Goal: Task Accomplishment & Management: Complete application form

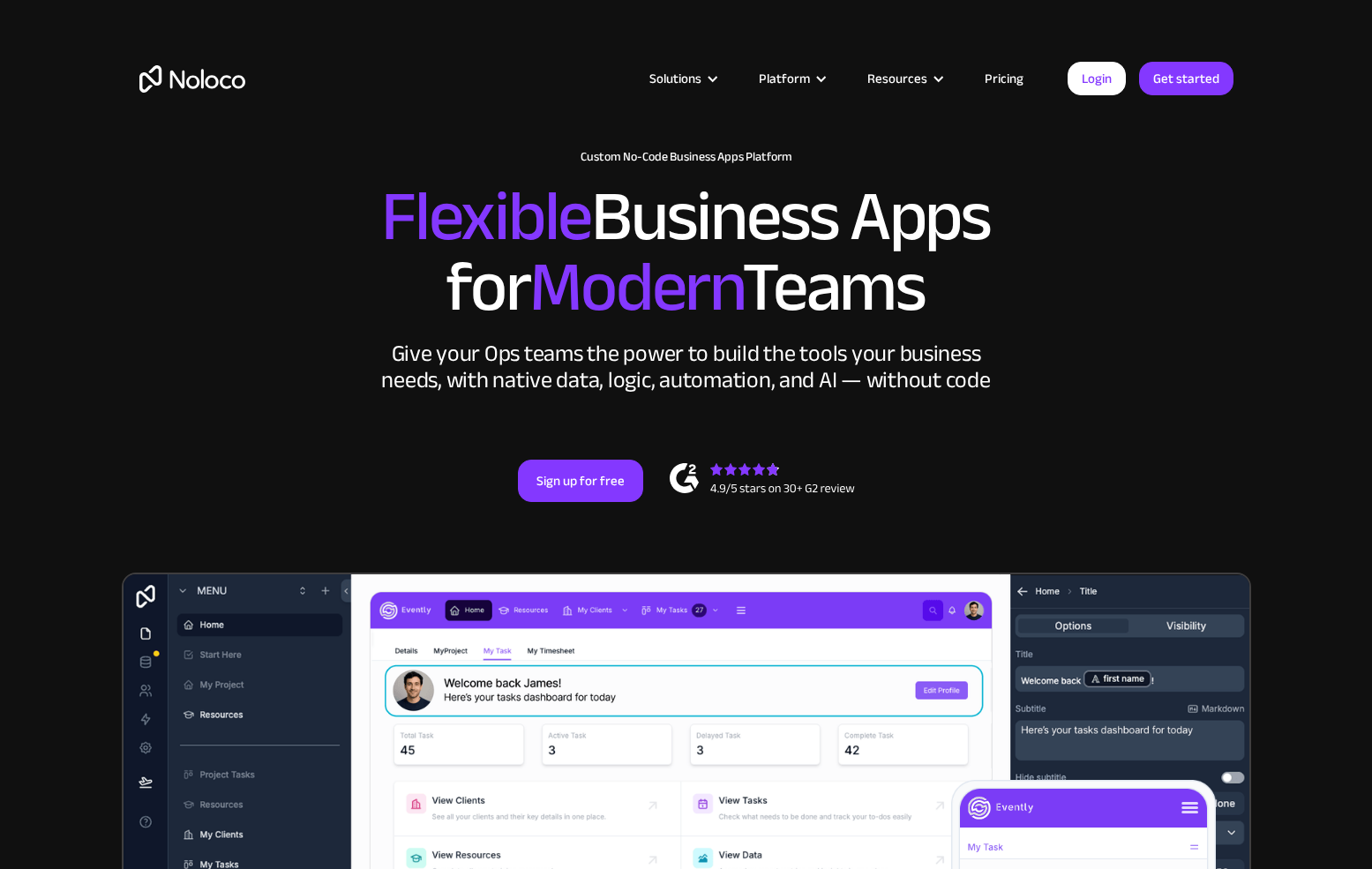
click at [1017, 78] on link "Pricing" at bounding box center [1003, 78] width 83 height 23
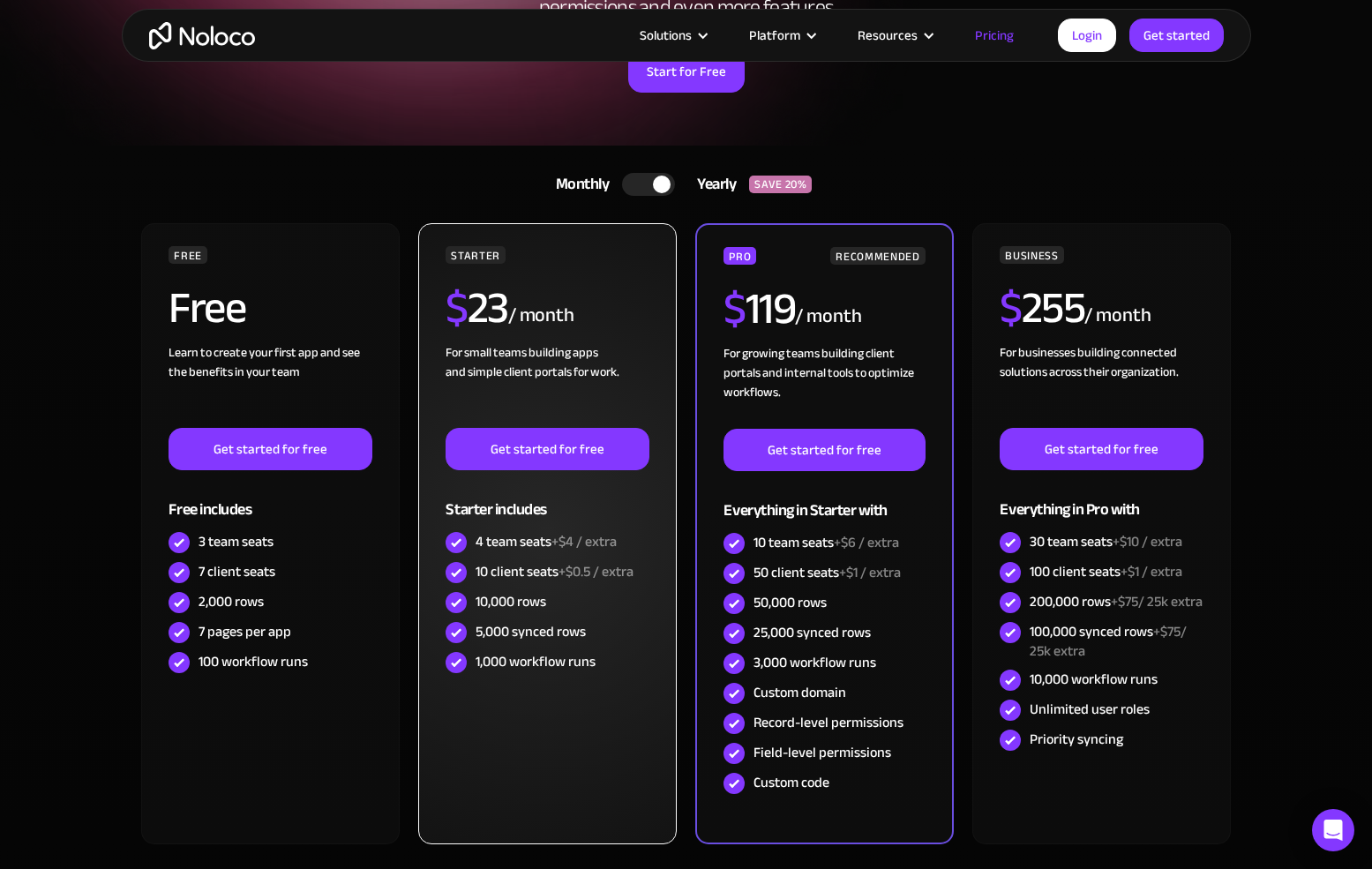
scroll to position [252, 0]
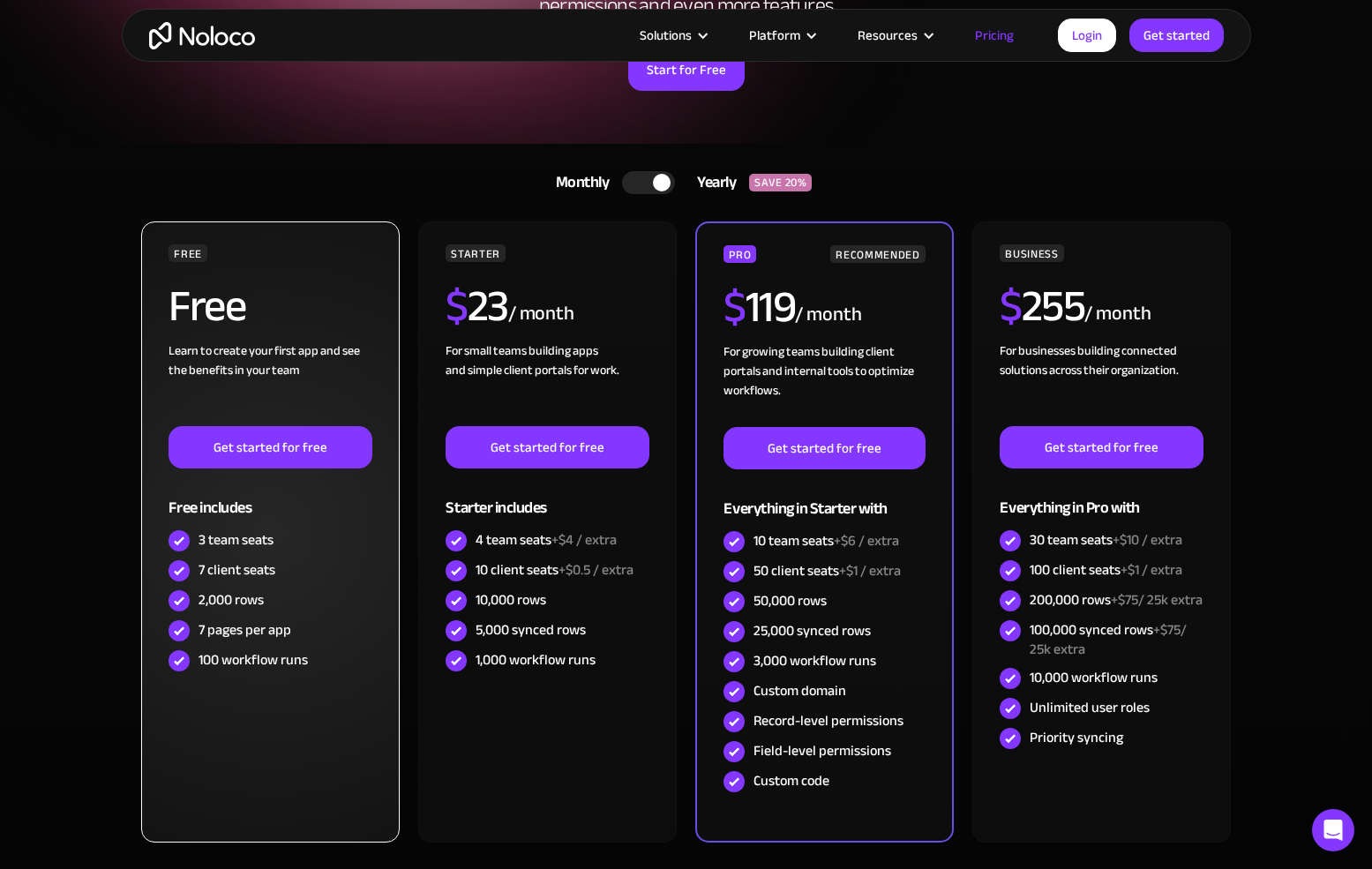
click at [323, 370] on div "Learn to create your first app and see the benefits in your team ‍" at bounding box center [270, 383] width 203 height 85
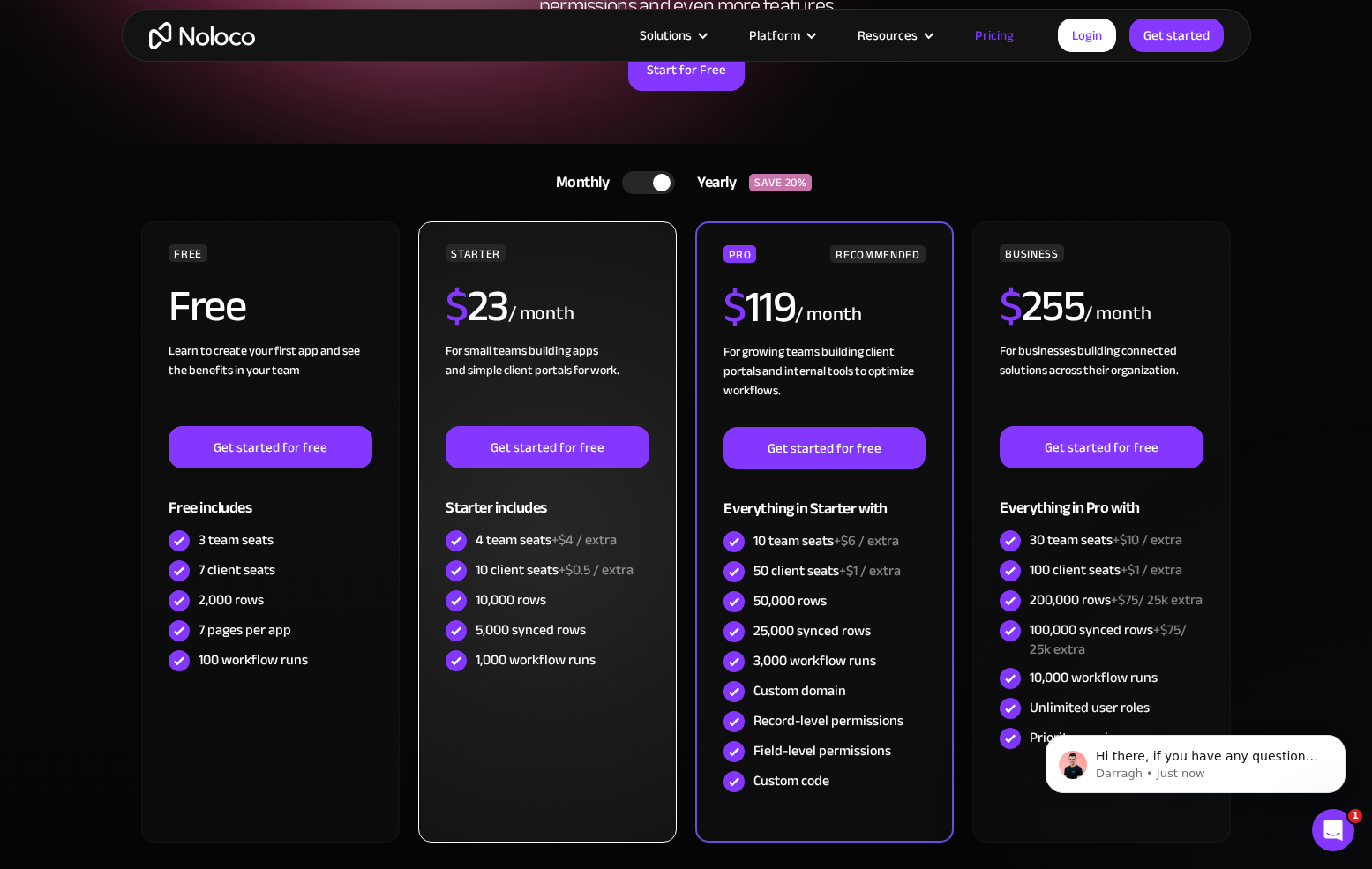
scroll to position [0, 0]
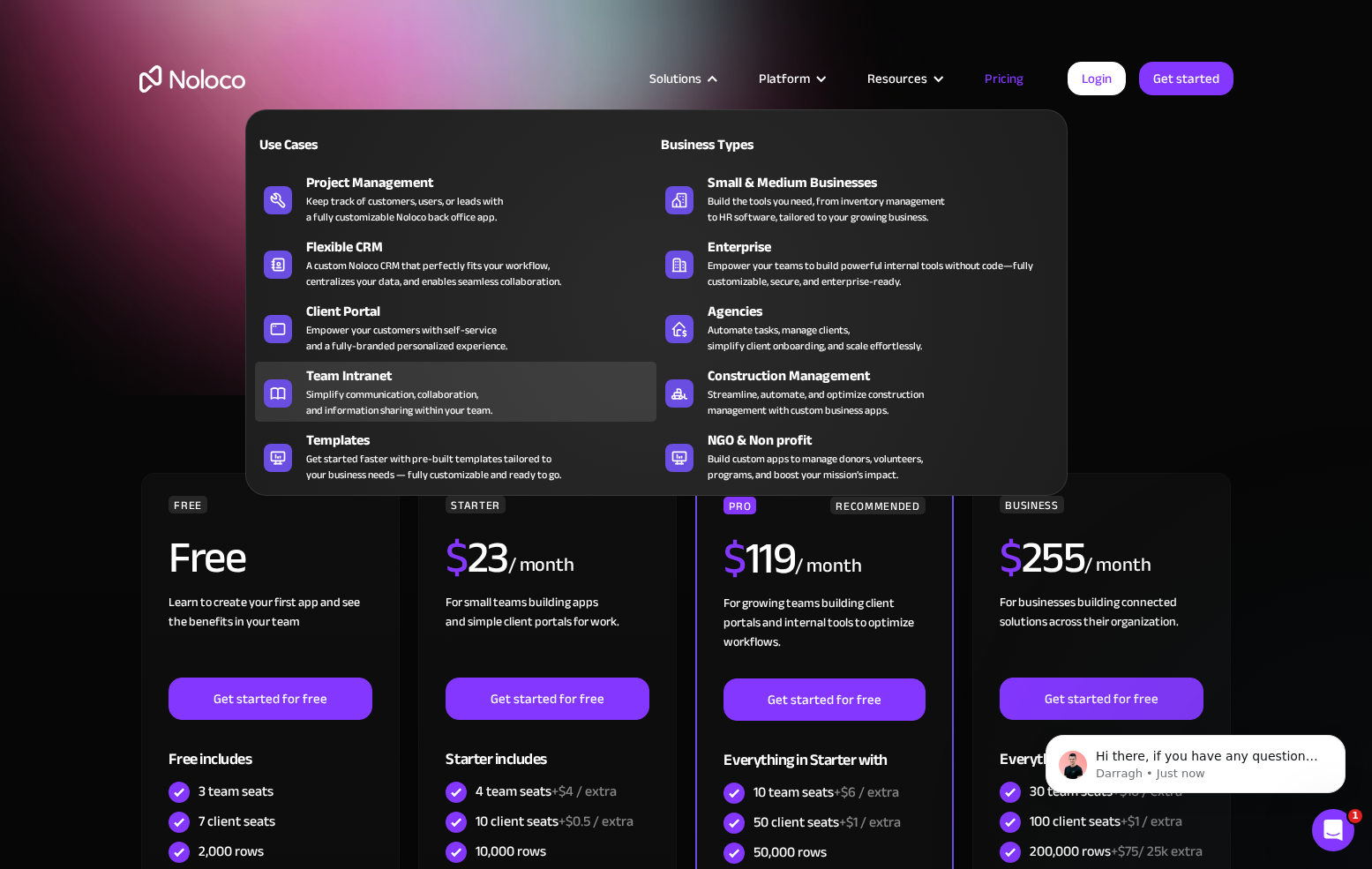
click at [377, 389] on div "Simplify communication, collaboration, and information sharing within your team." at bounding box center [400, 402] width 187 height 32
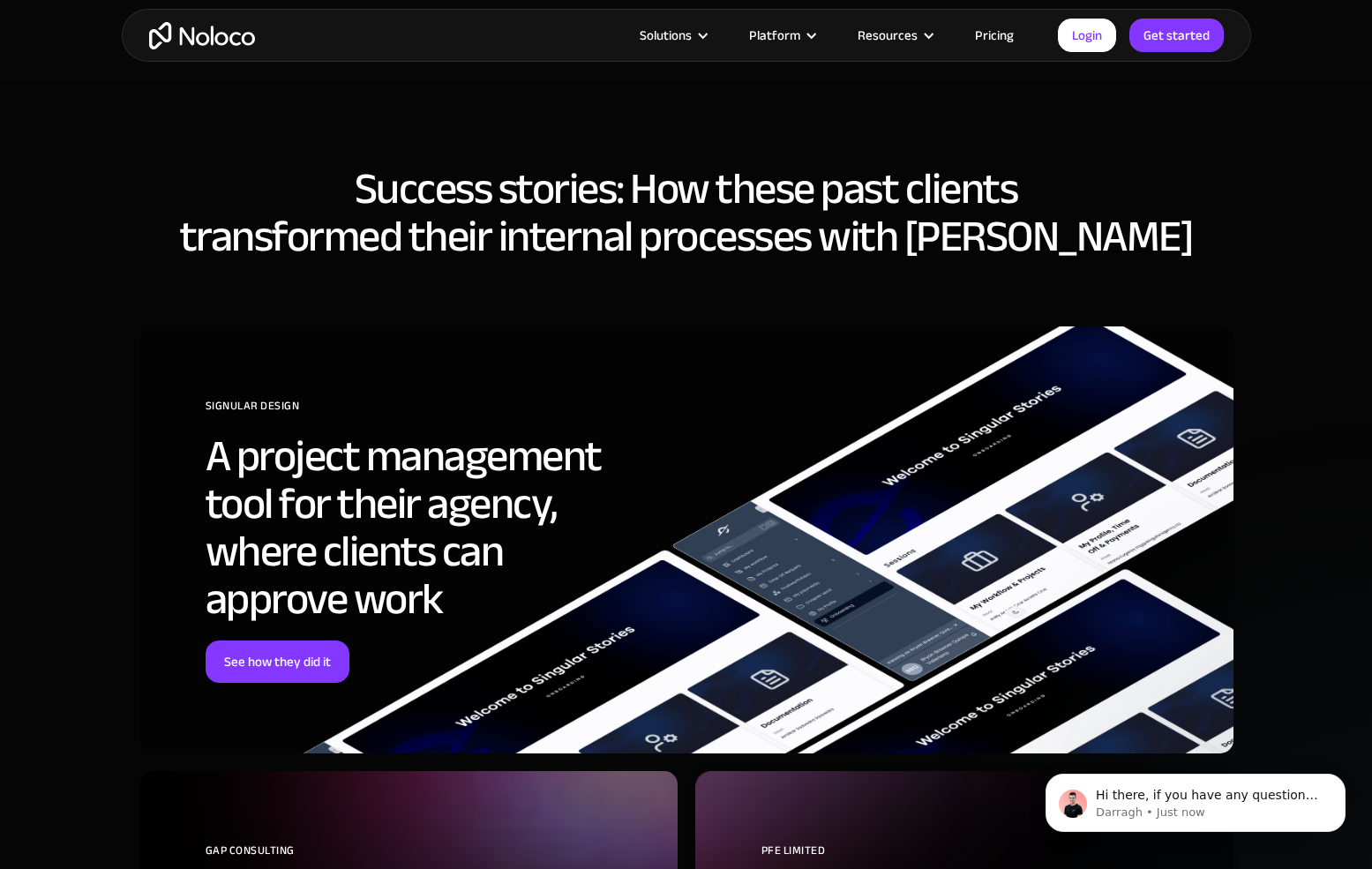
scroll to position [4412, 0]
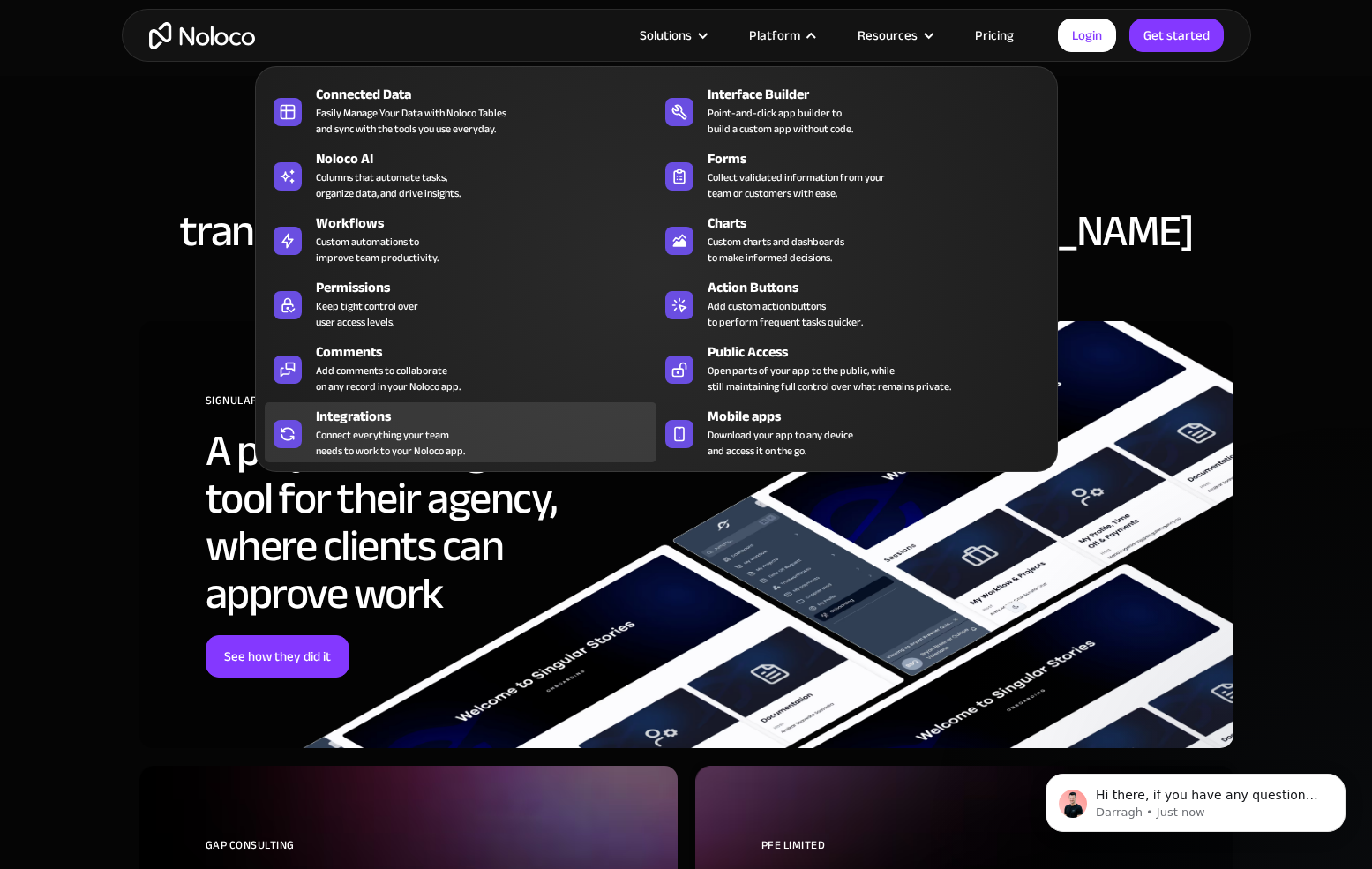
click at [432, 429] on div "Connect everything your team needs to work to your Noloco app." at bounding box center [390, 443] width 149 height 32
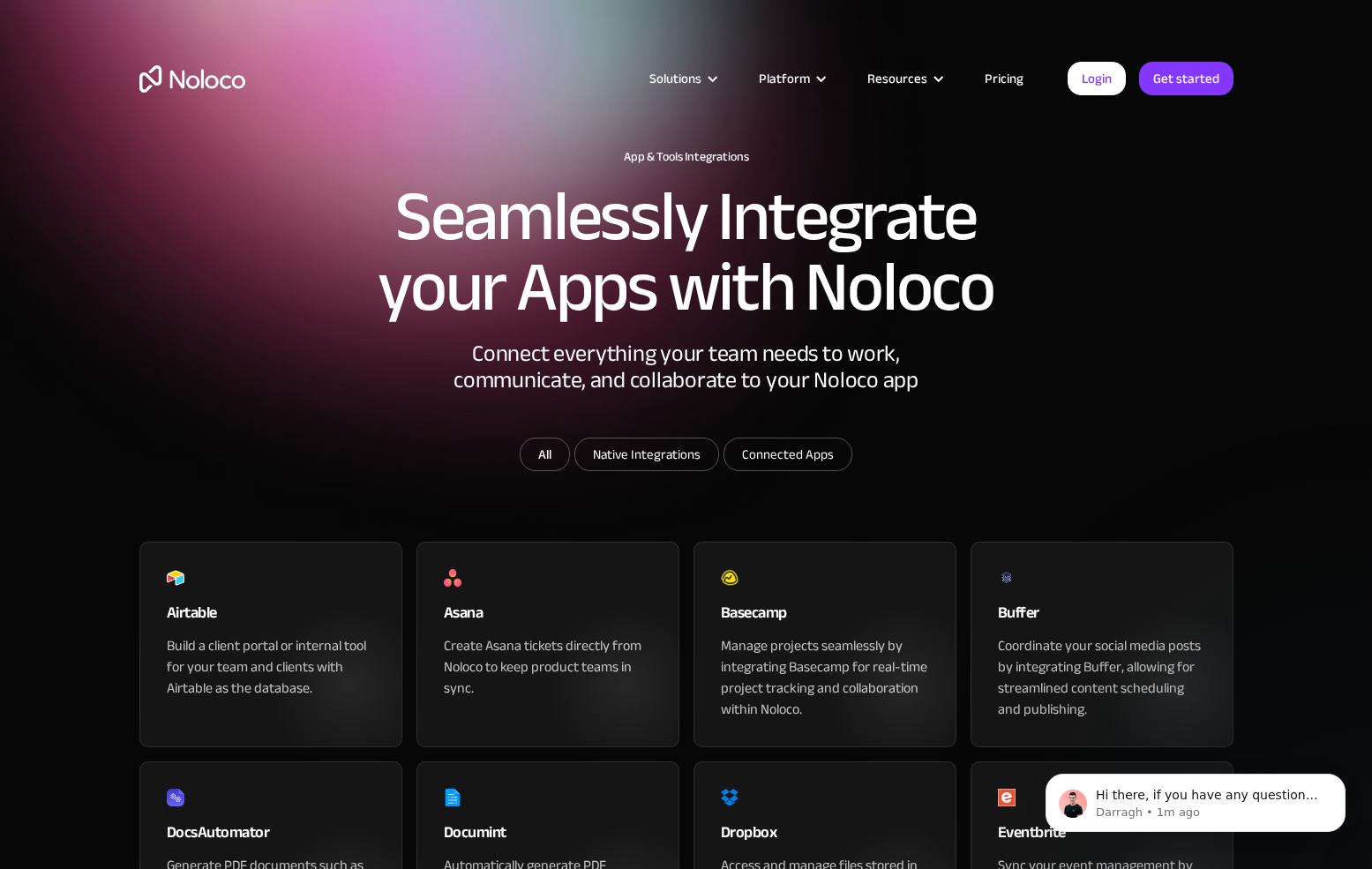
click at [217, 81] on img "home" at bounding box center [192, 79] width 106 height 27
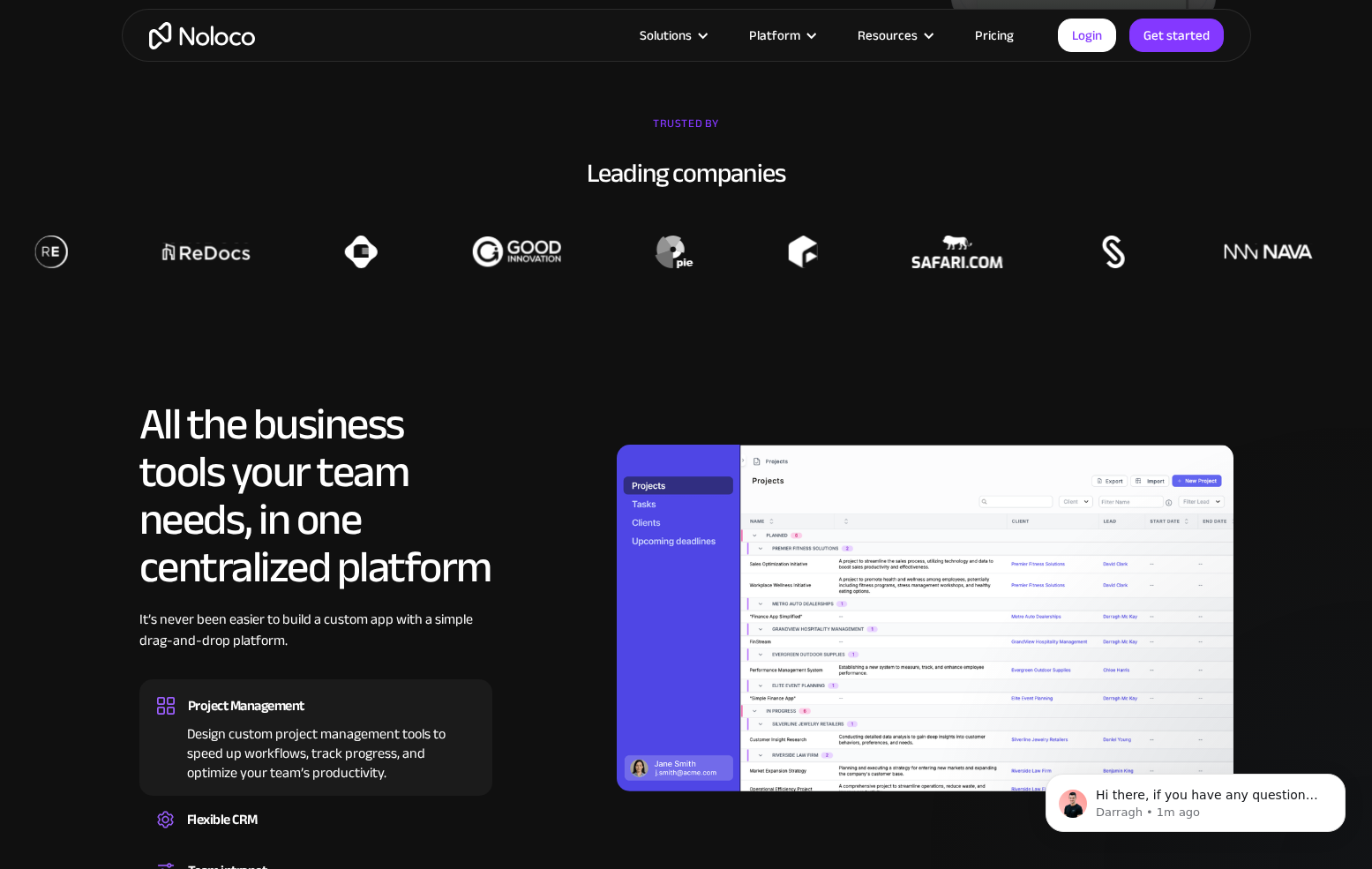
scroll to position [1313, 0]
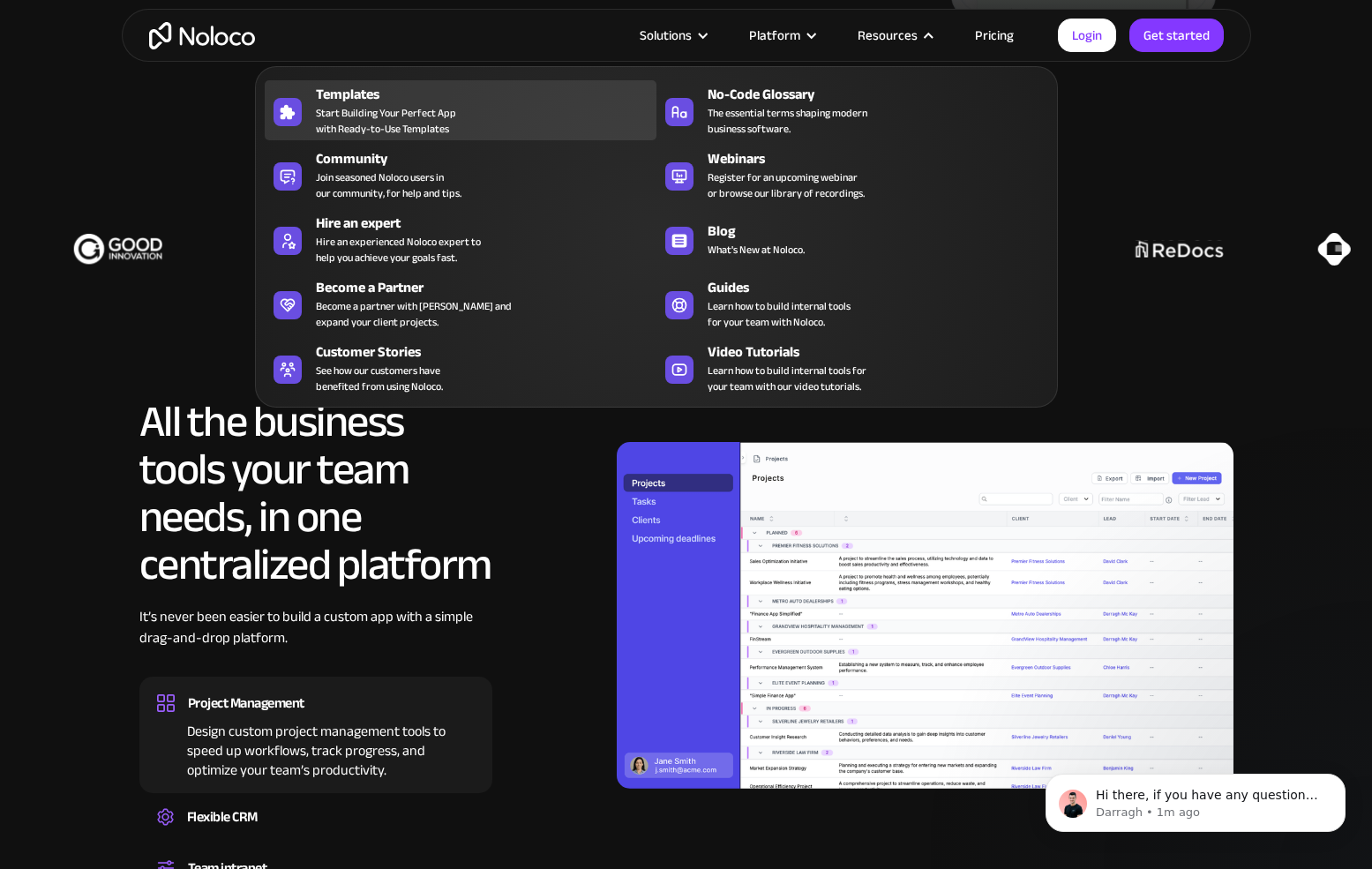
click at [349, 112] on span "Start Building Your Perfect App with Ready-to-Use Templates" at bounding box center [385, 121] width 140 height 32
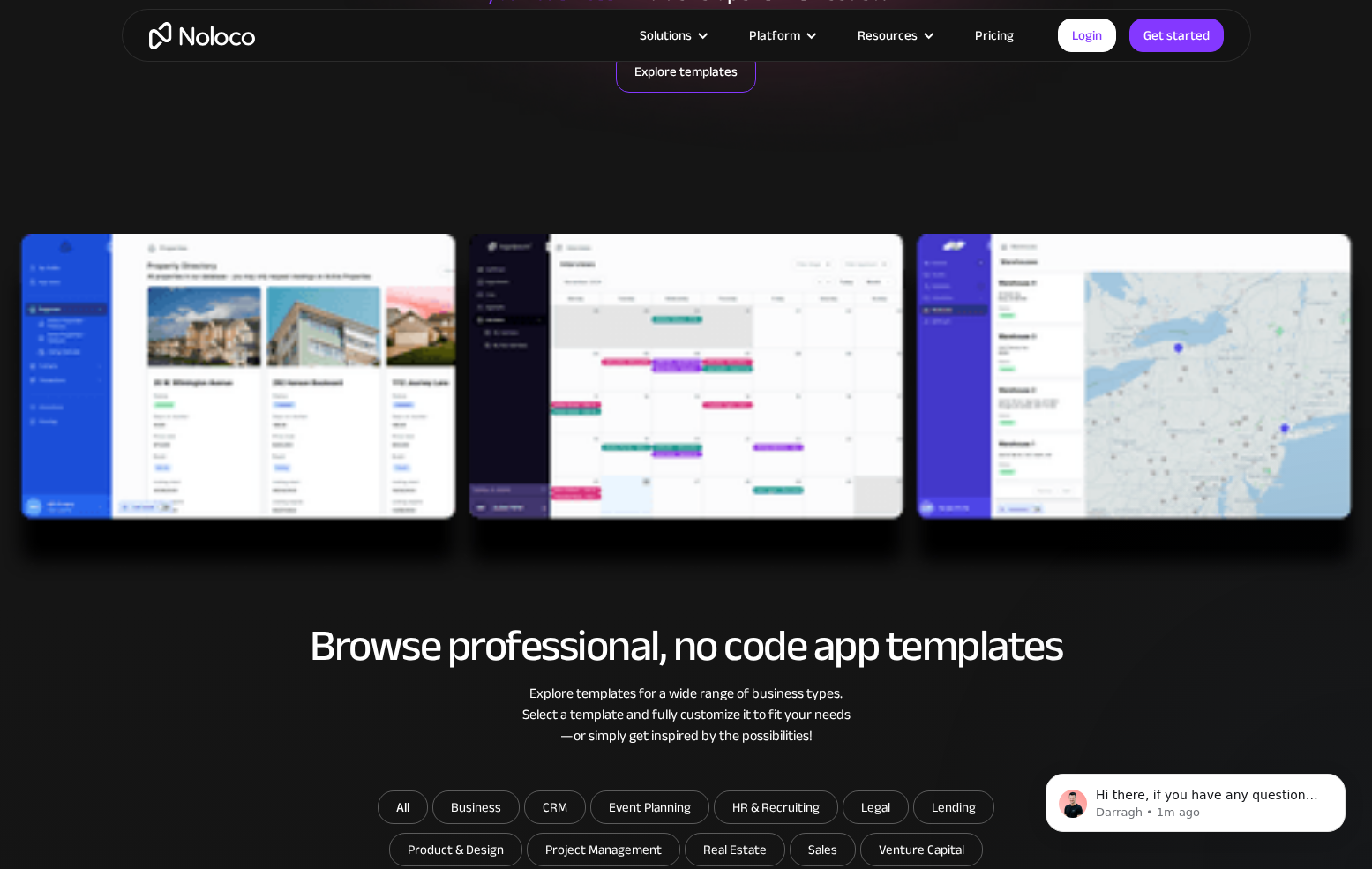
click at [702, 75] on link "Explore templates" at bounding box center [685, 71] width 140 height 42
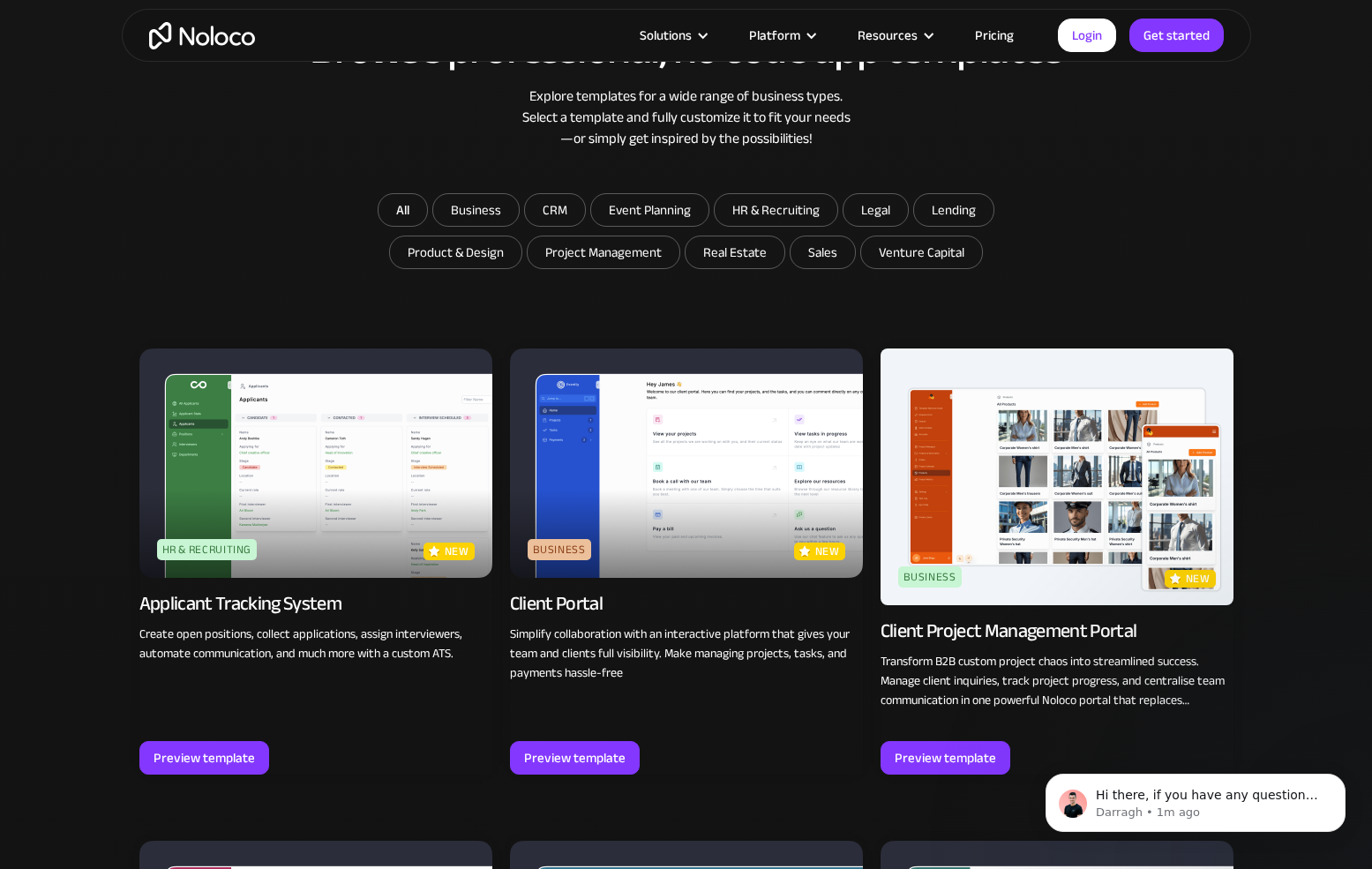
scroll to position [968, 0]
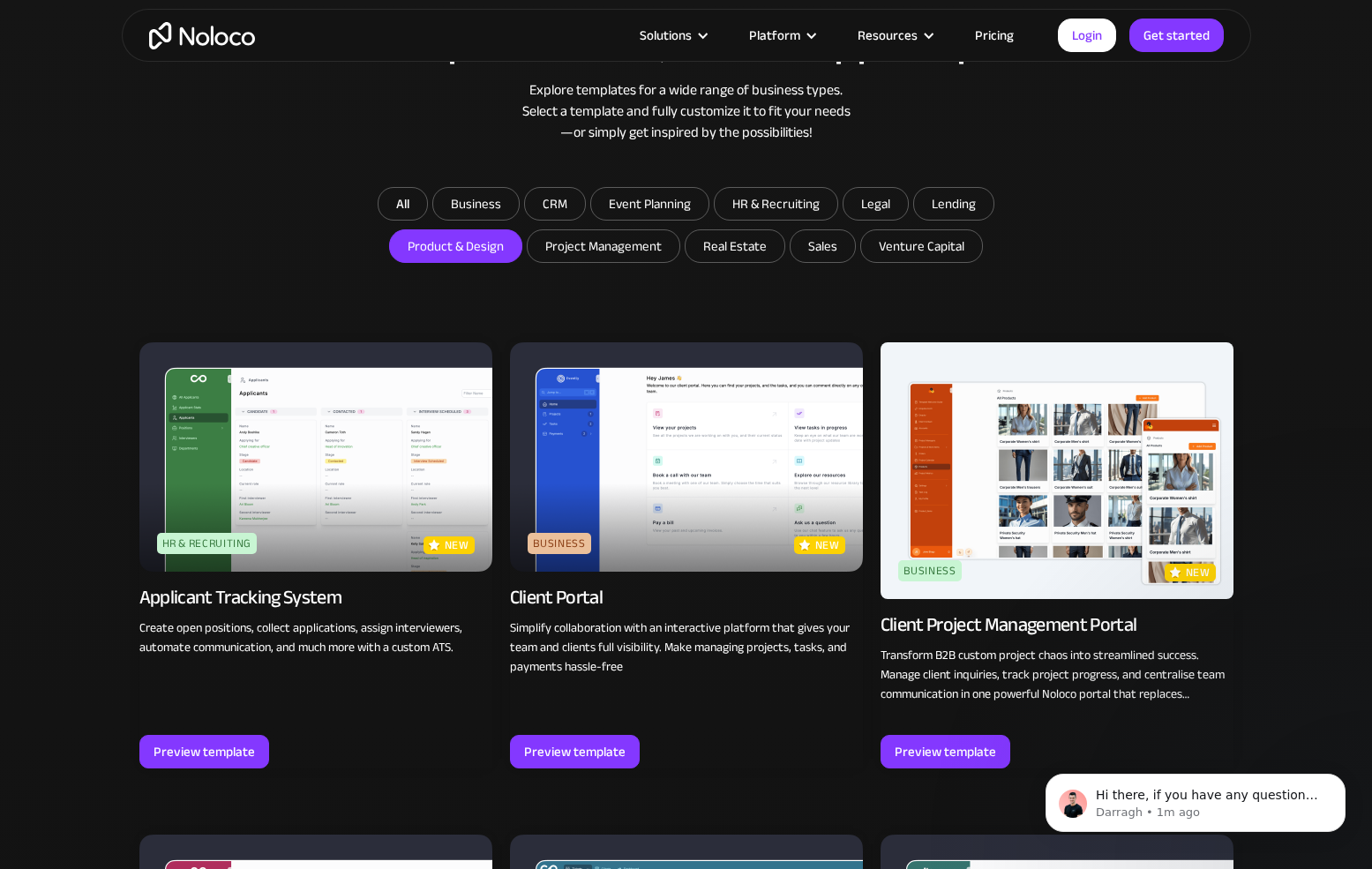
click at [431, 243] on input "Product & Design" at bounding box center [456, 246] width 132 height 32
checkbox input "true"
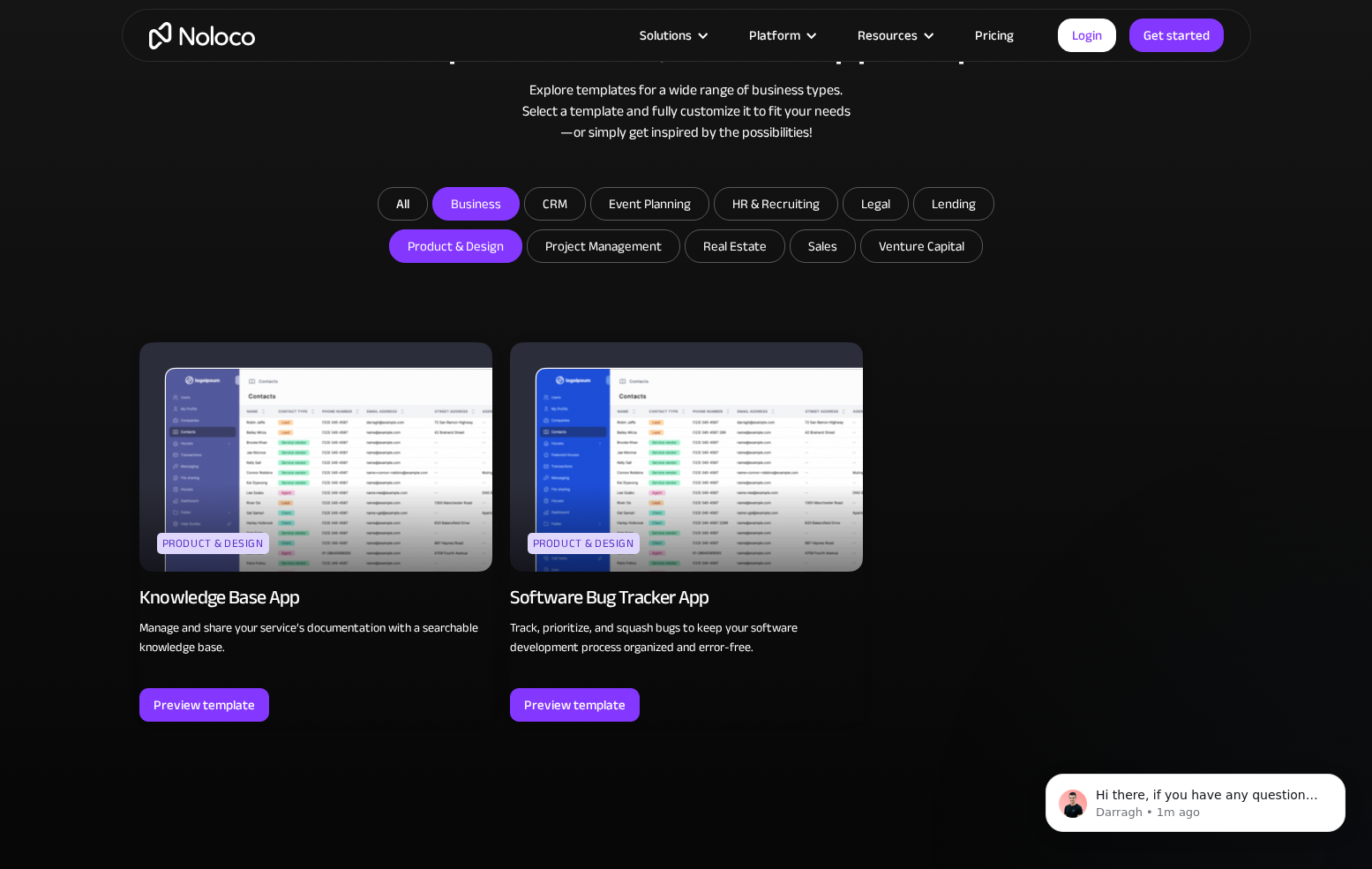
click at [470, 198] on input "Business" at bounding box center [477, 203] width 86 height 32
checkbox input "true"
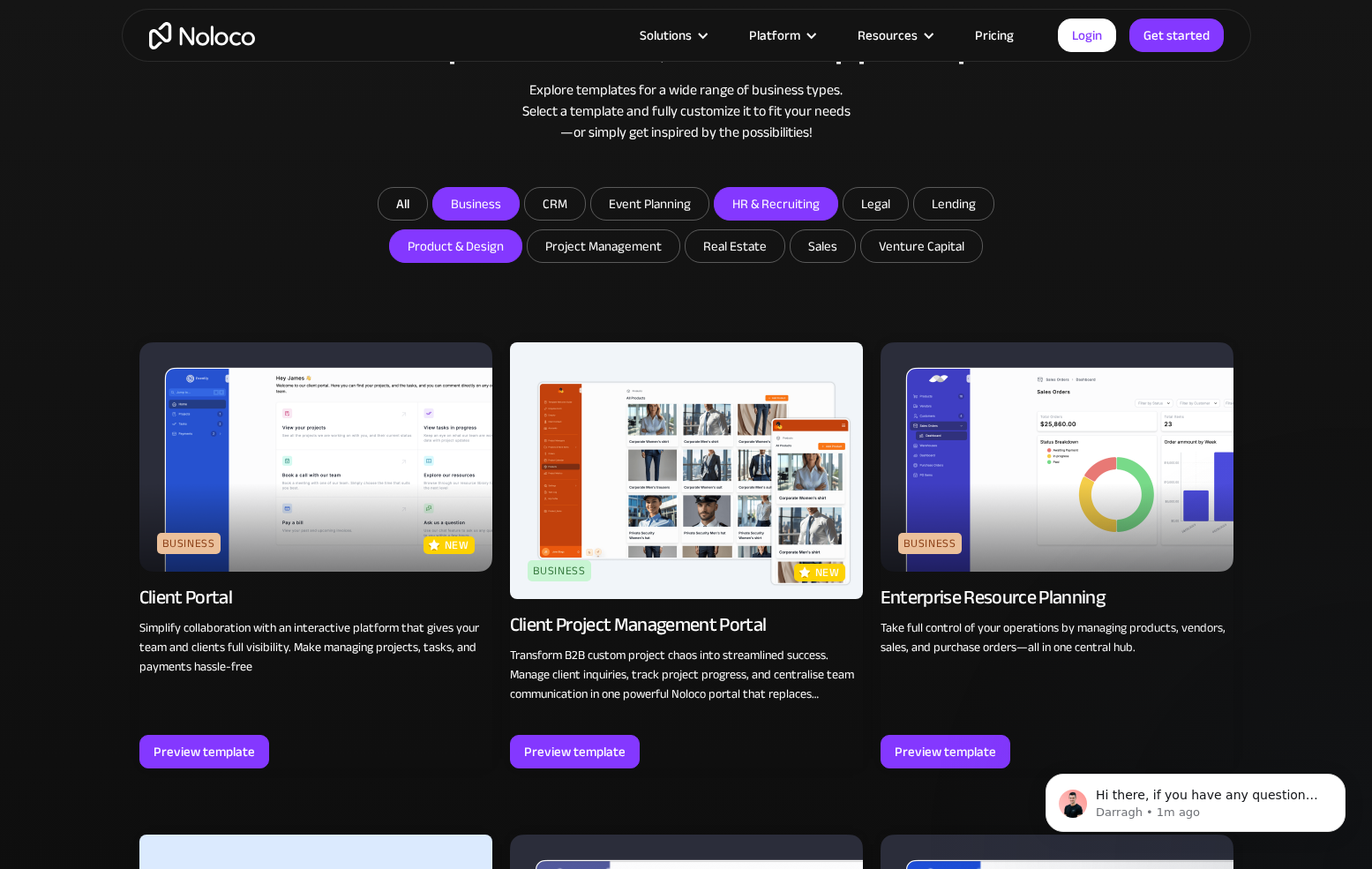
click at [798, 203] on input "HR & Recruiting" at bounding box center [776, 203] width 123 height 32
checkbox input "true"
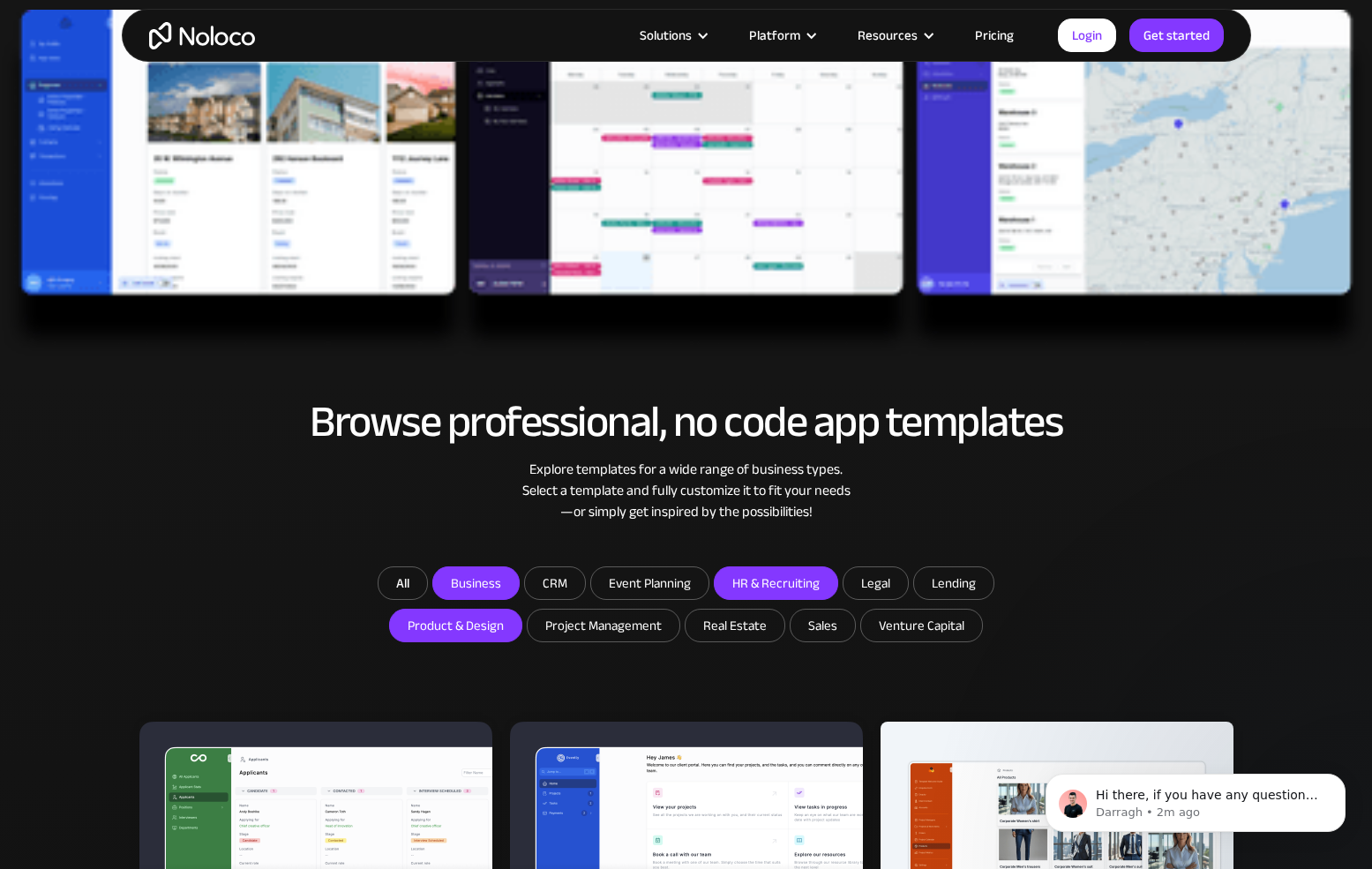
scroll to position [581, 0]
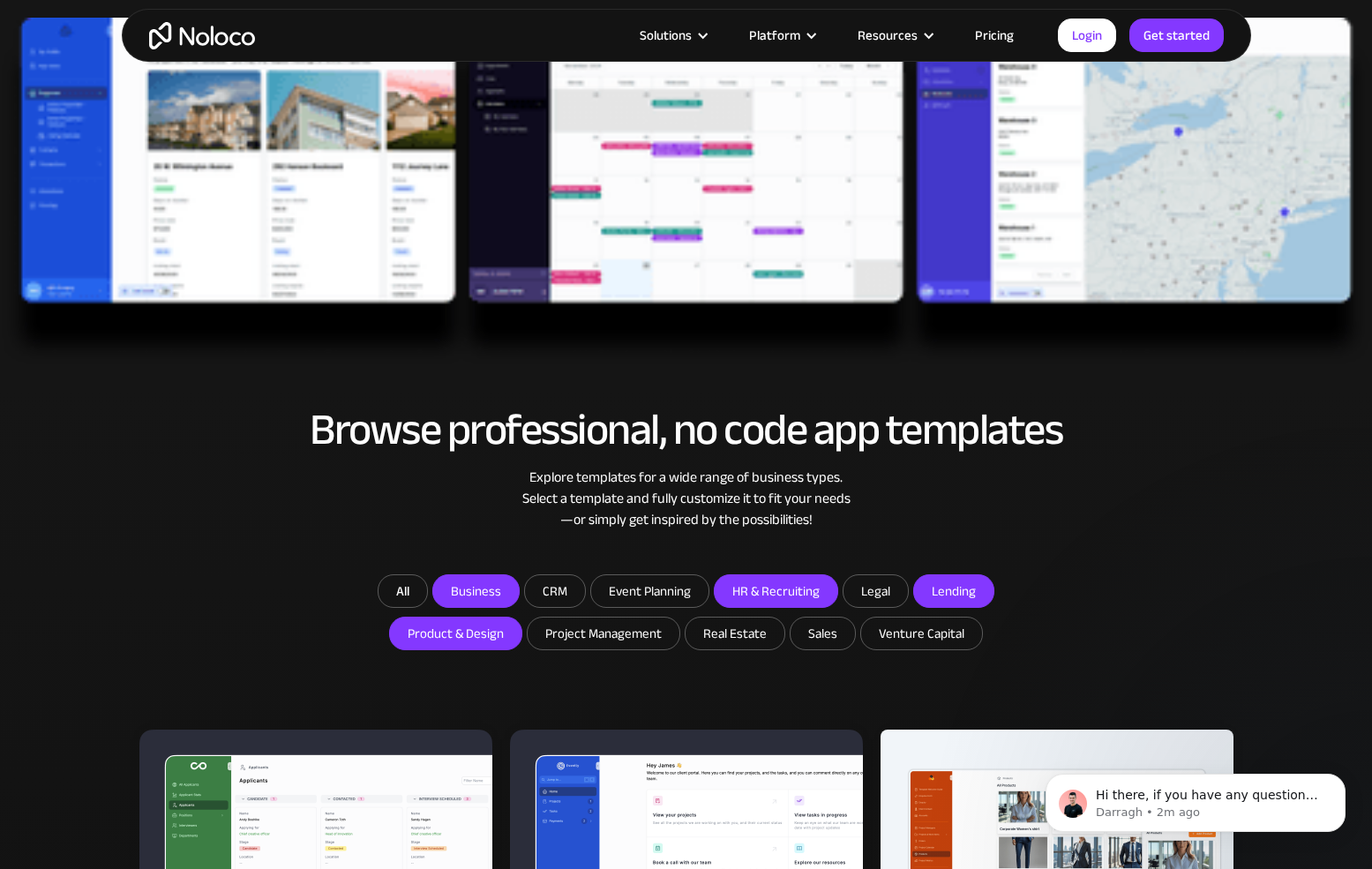
click at [960, 586] on input "Lending" at bounding box center [953, 591] width 80 height 32
checkbox input "true"
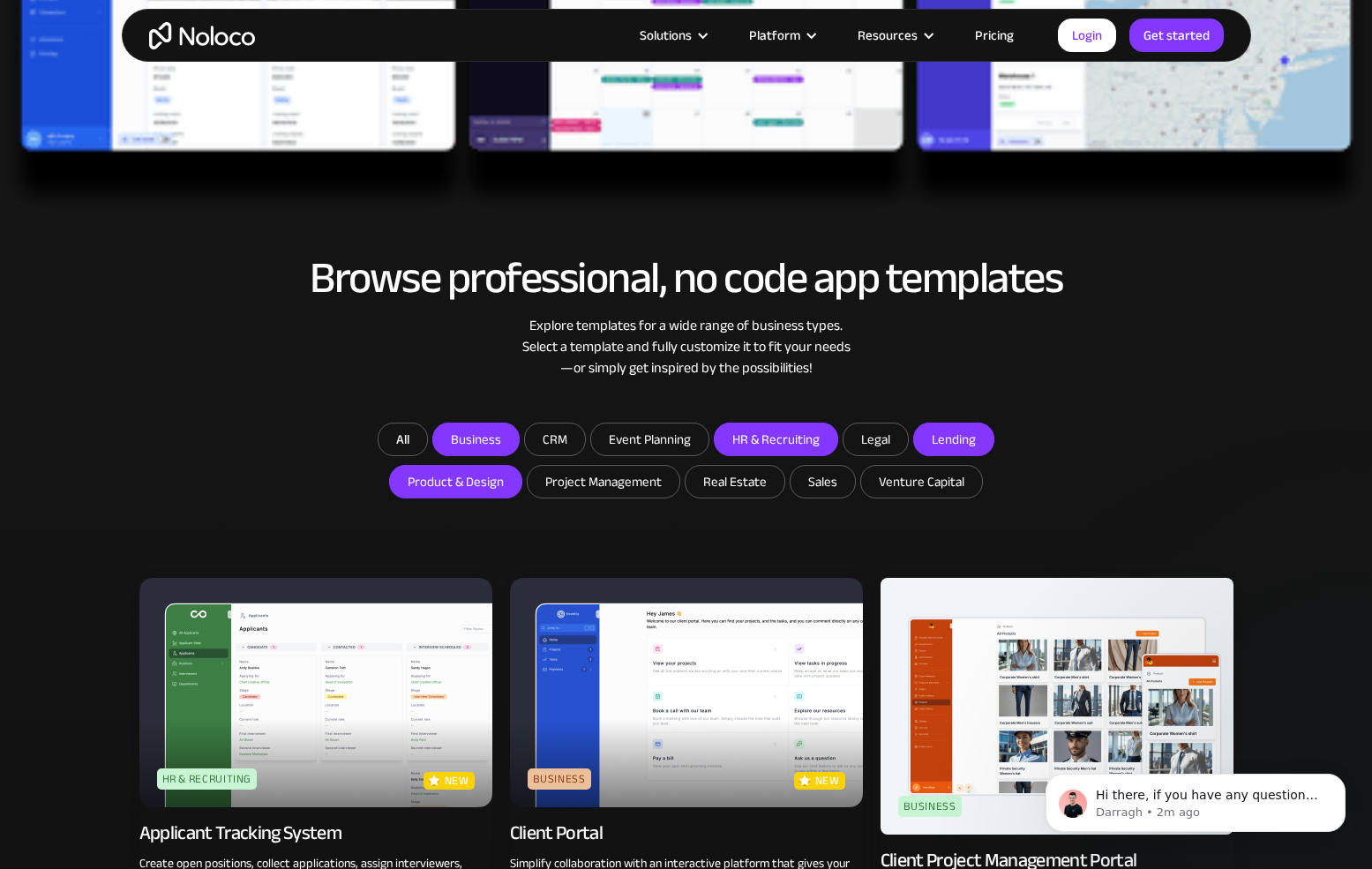
scroll to position [737, 0]
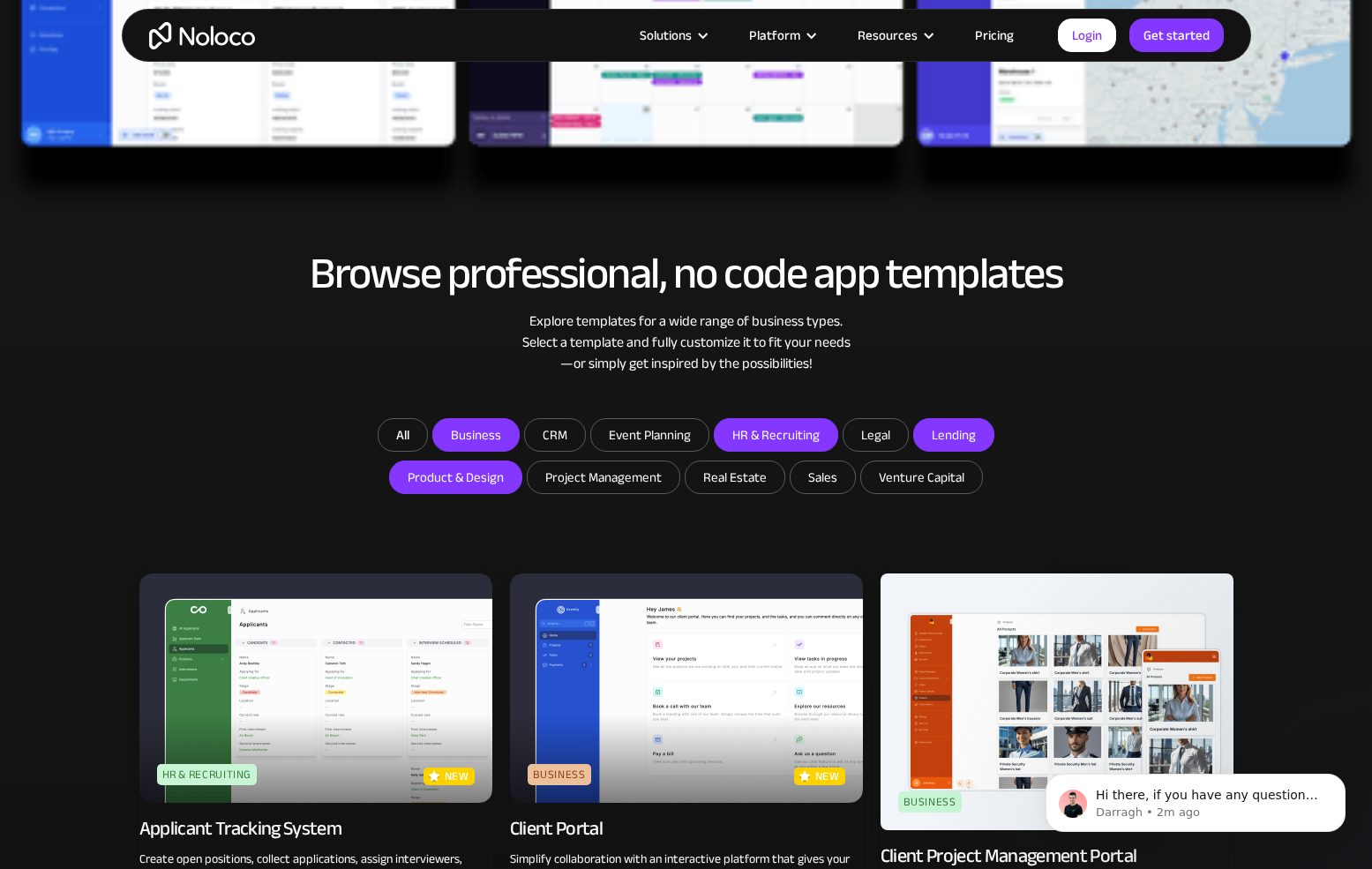
click at [813, 642] on img at bounding box center [687, 688] width 353 height 230
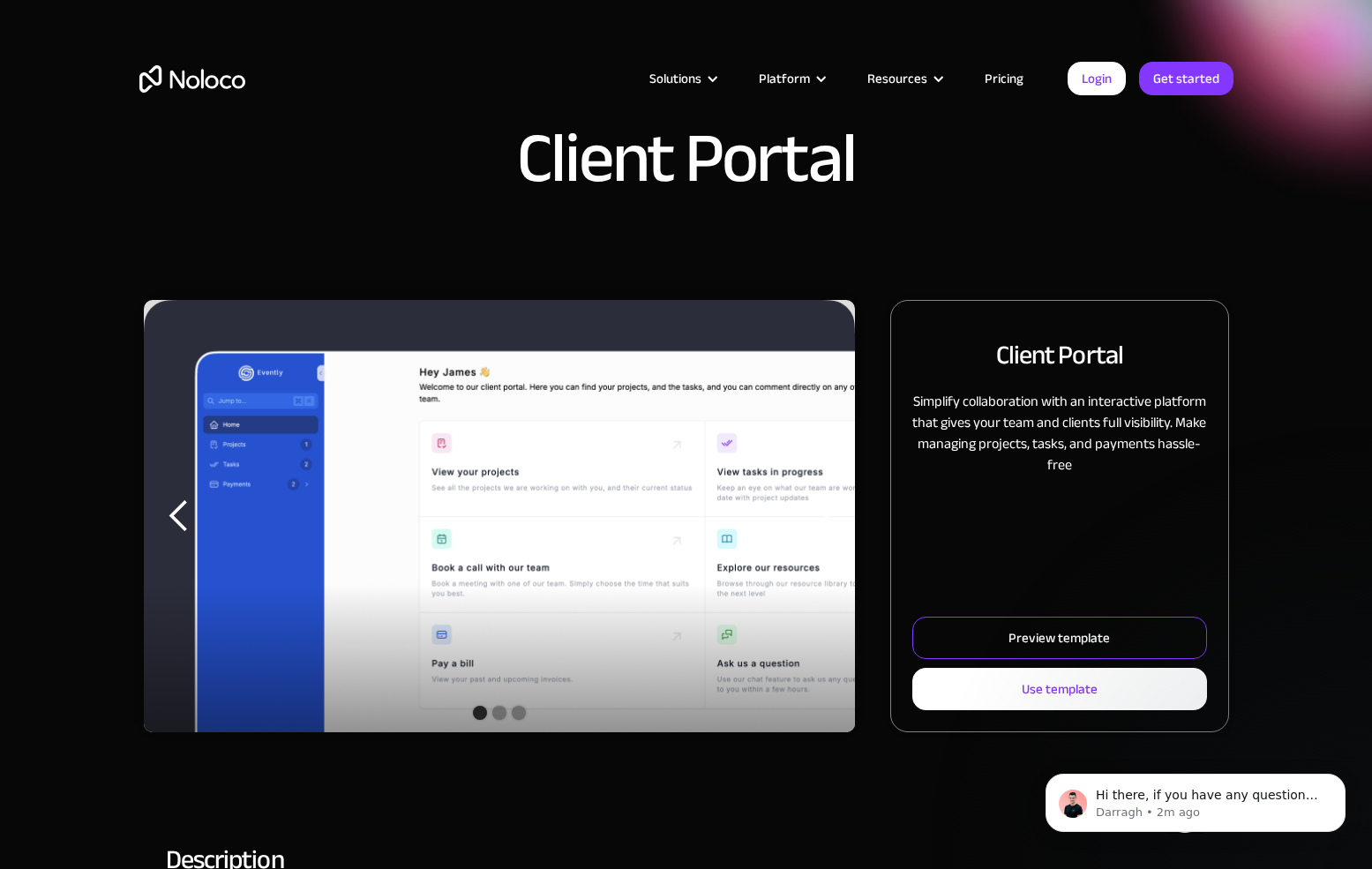
click at [1023, 637] on div "Preview template" at bounding box center [1059, 638] width 102 height 23
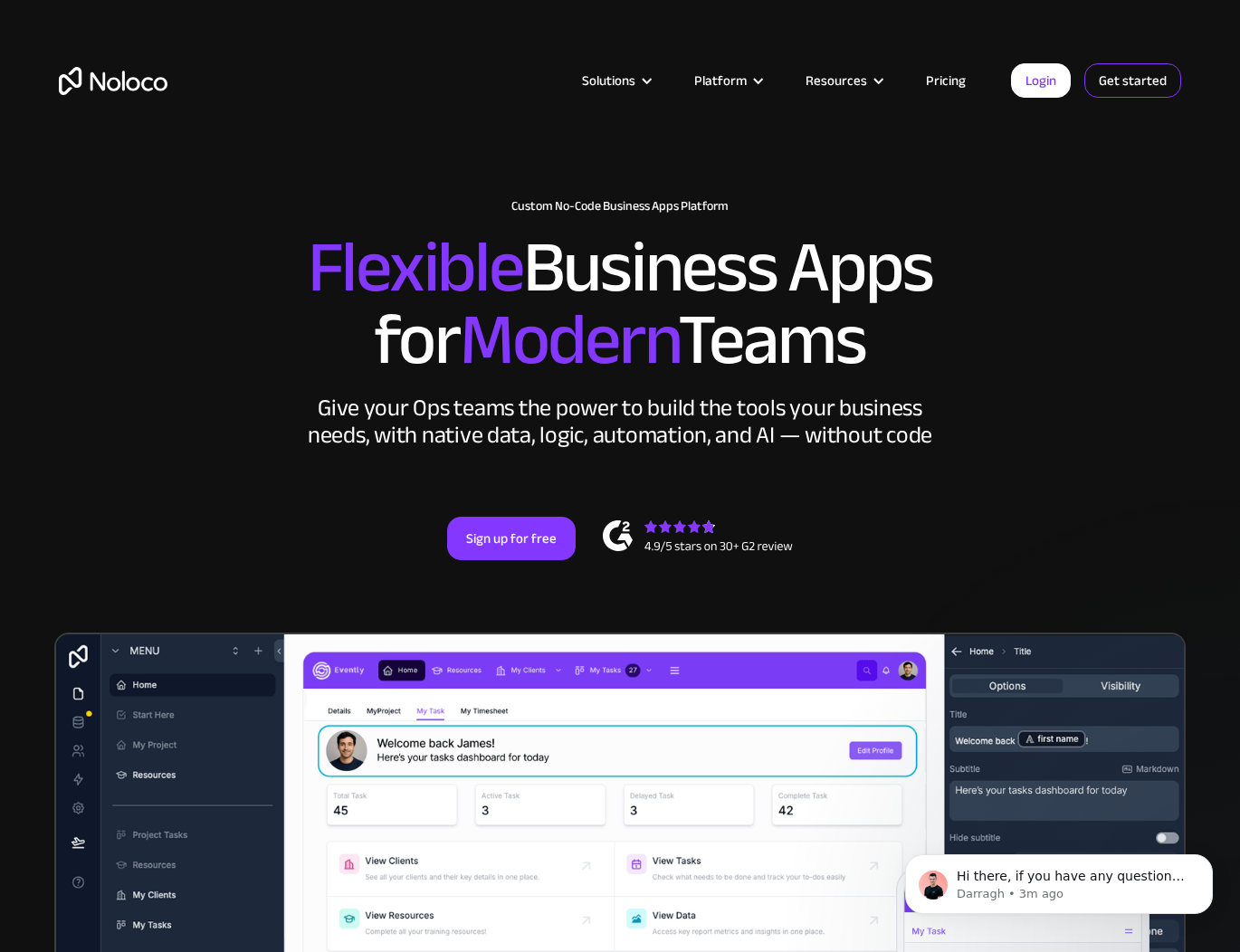
click at [1123, 87] on link "Get started" at bounding box center [1132, 81] width 97 height 35
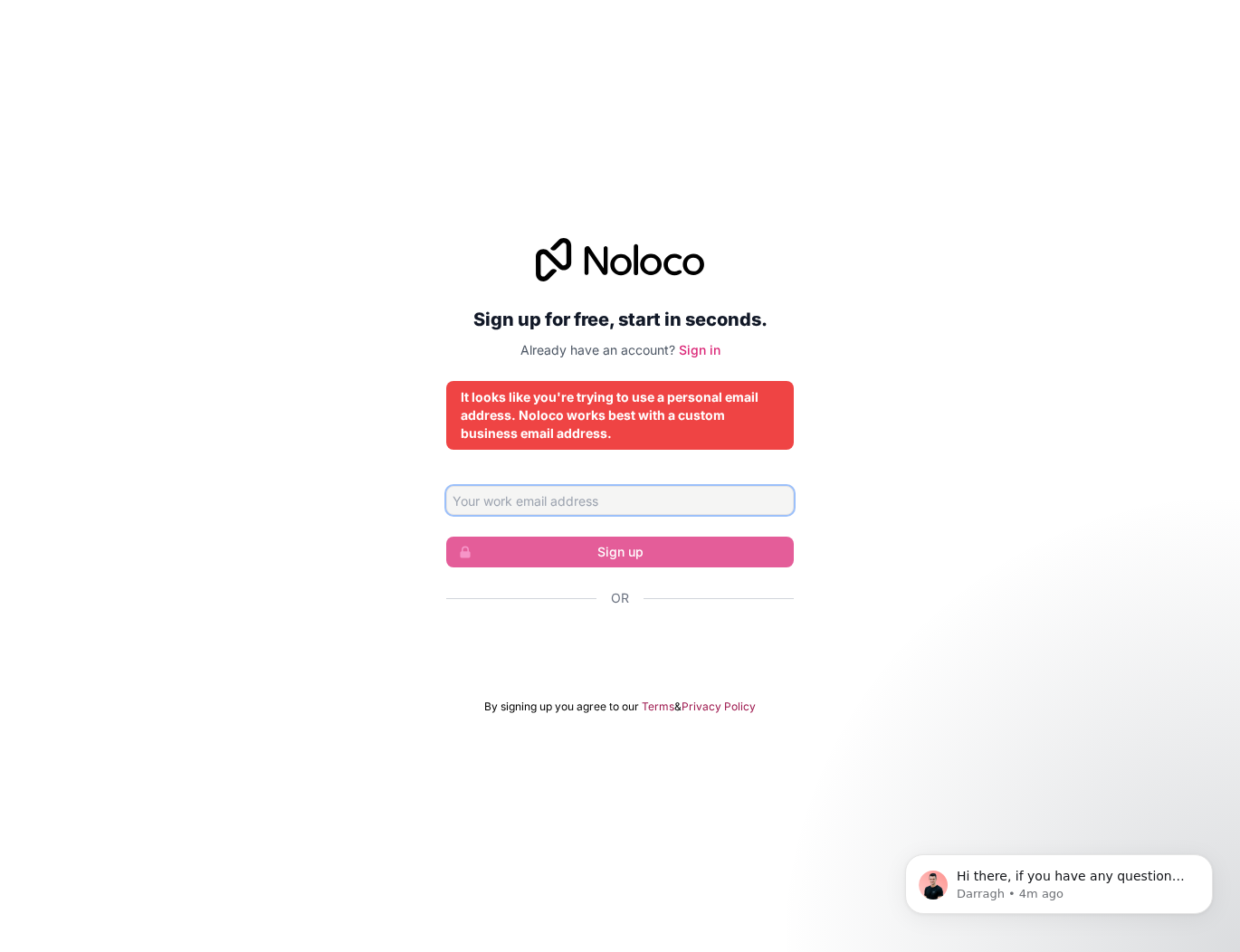
click at [542, 500] on input "Email address" at bounding box center [620, 500] width 347 height 29
type input "i"
type input "directeur@emve.ch"
click at [522, 499] on input "directeur@emve.ch" at bounding box center [620, 500] width 347 height 29
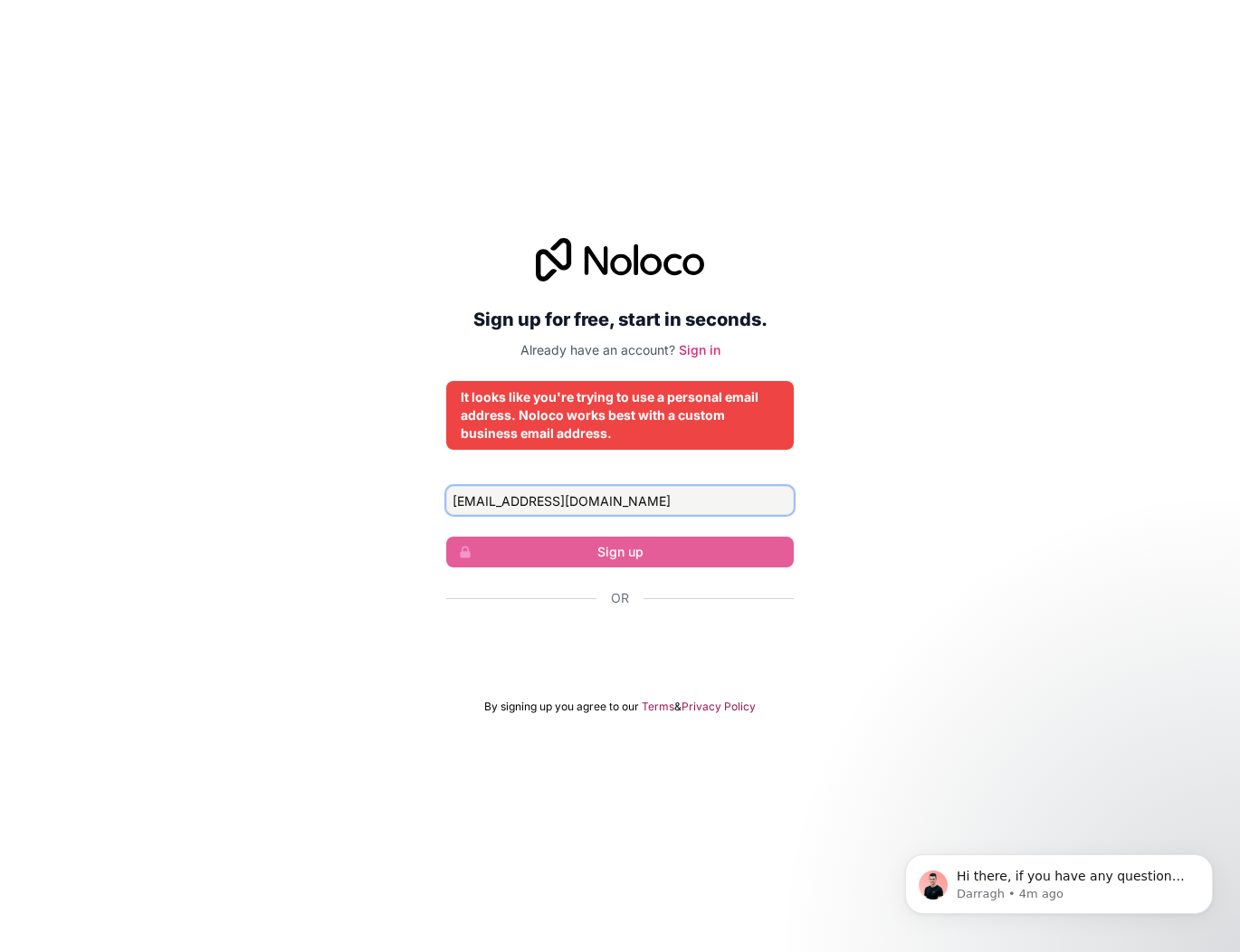
click at [522, 499] on input "directeur@emve.ch" at bounding box center [620, 500] width 347 height 29
